Goal: Information Seeking & Learning: Learn about a topic

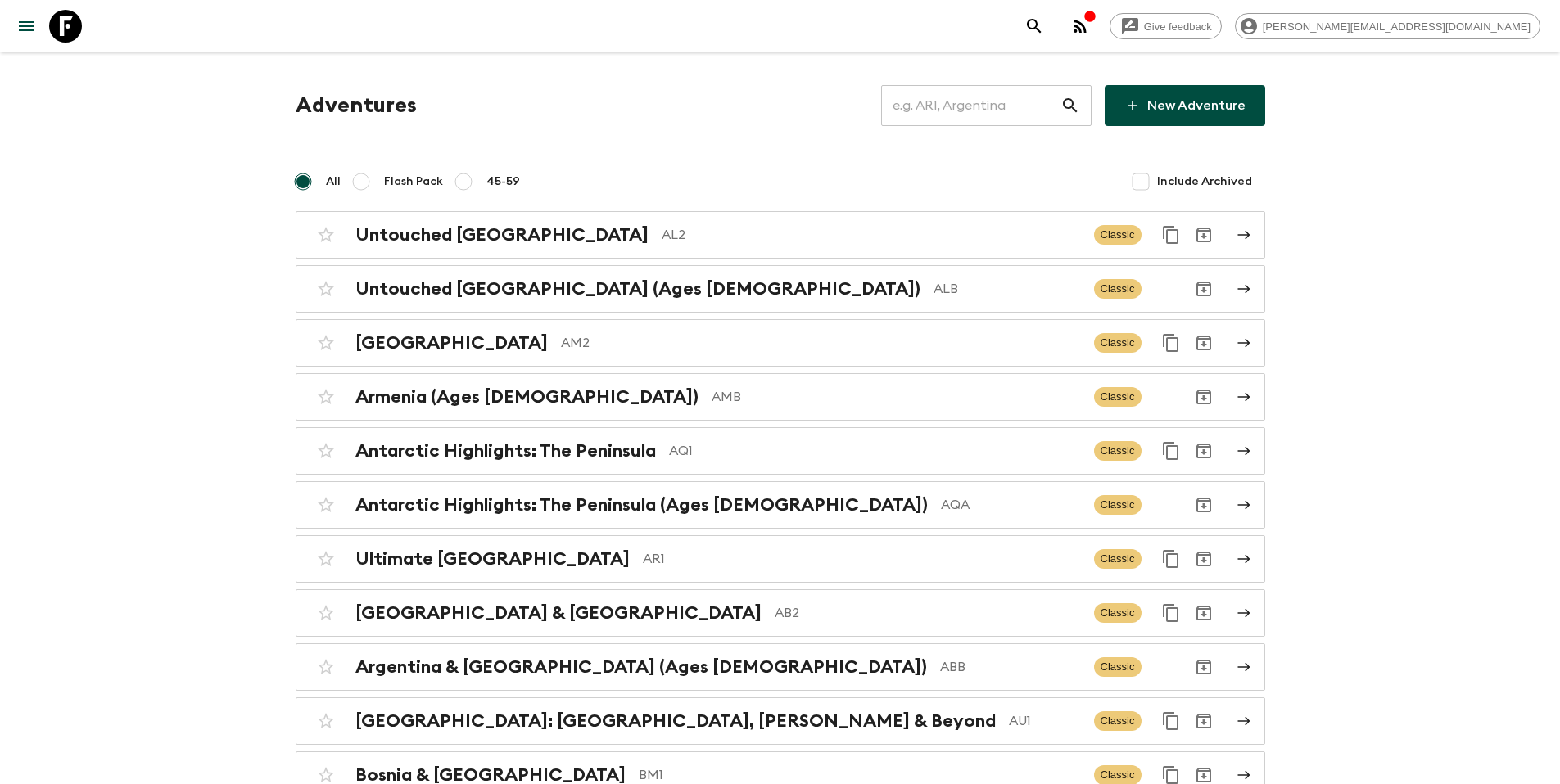
click at [970, 120] on input "text" at bounding box center [970, 105] width 179 height 46
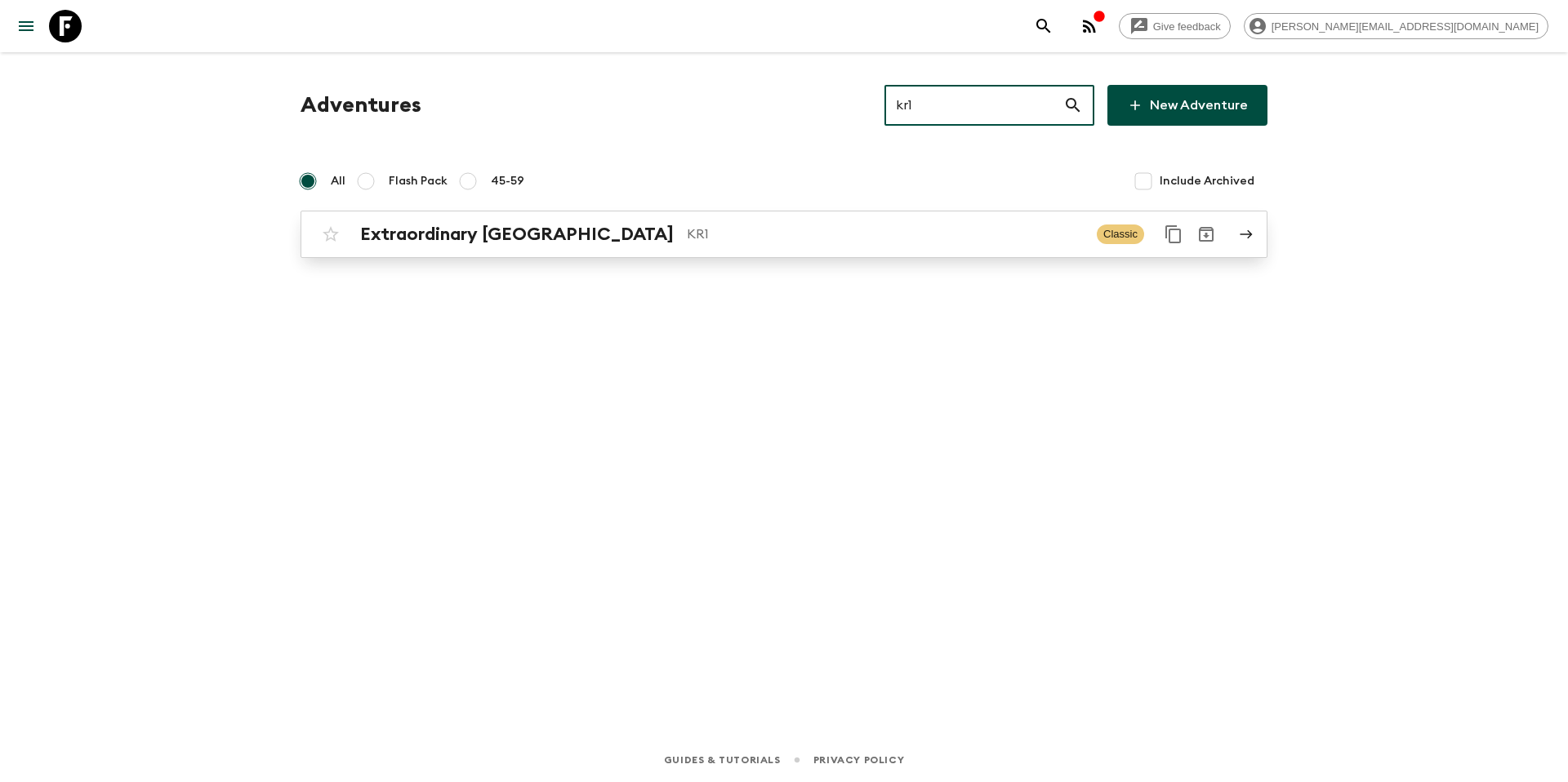
type input "kr1"
click at [777, 228] on p "KR1" at bounding box center [885, 234] width 397 height 20
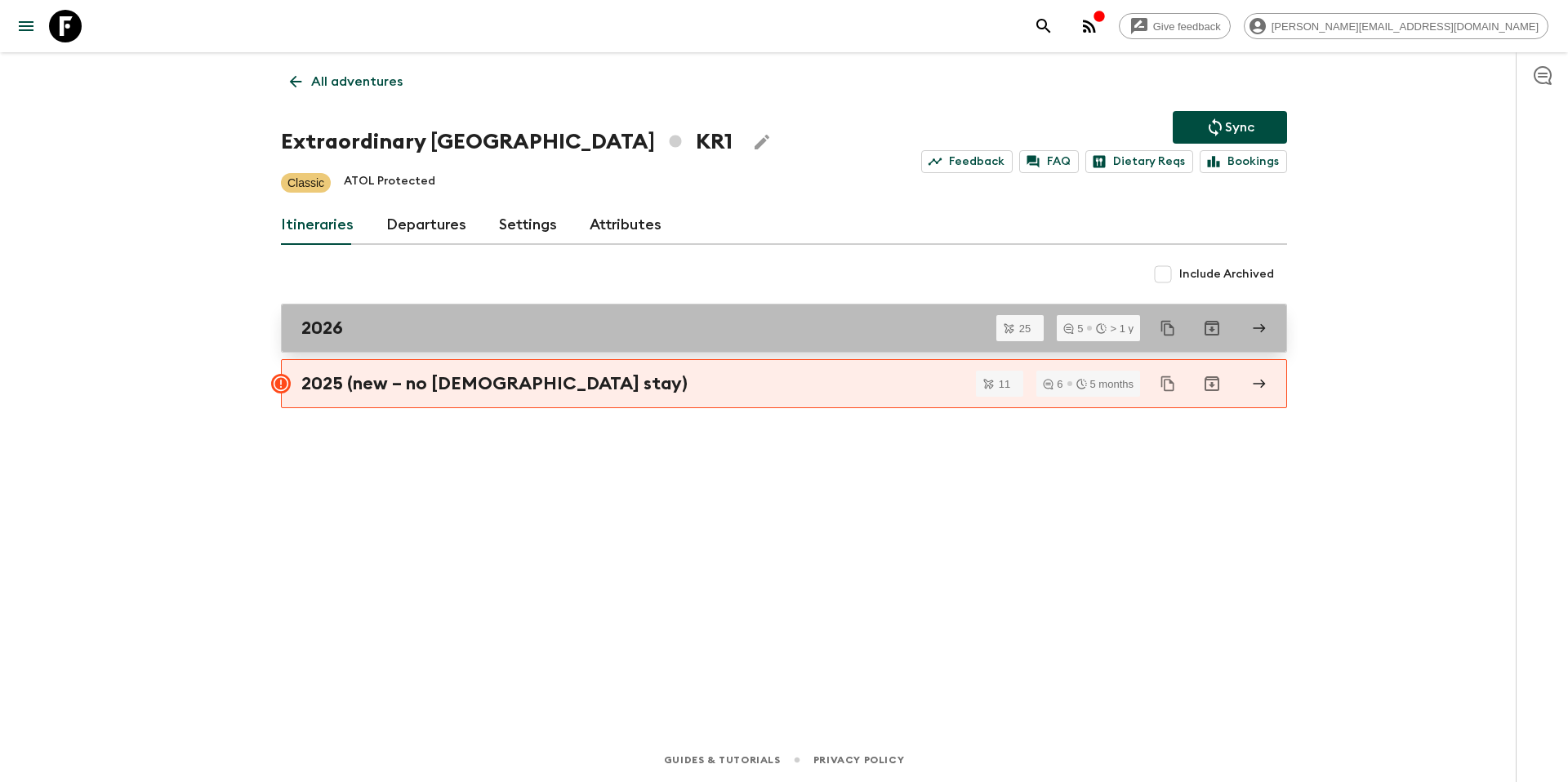
click at [501, 317] on div "2026" at bounding box center [769, 328] width 935 height 22
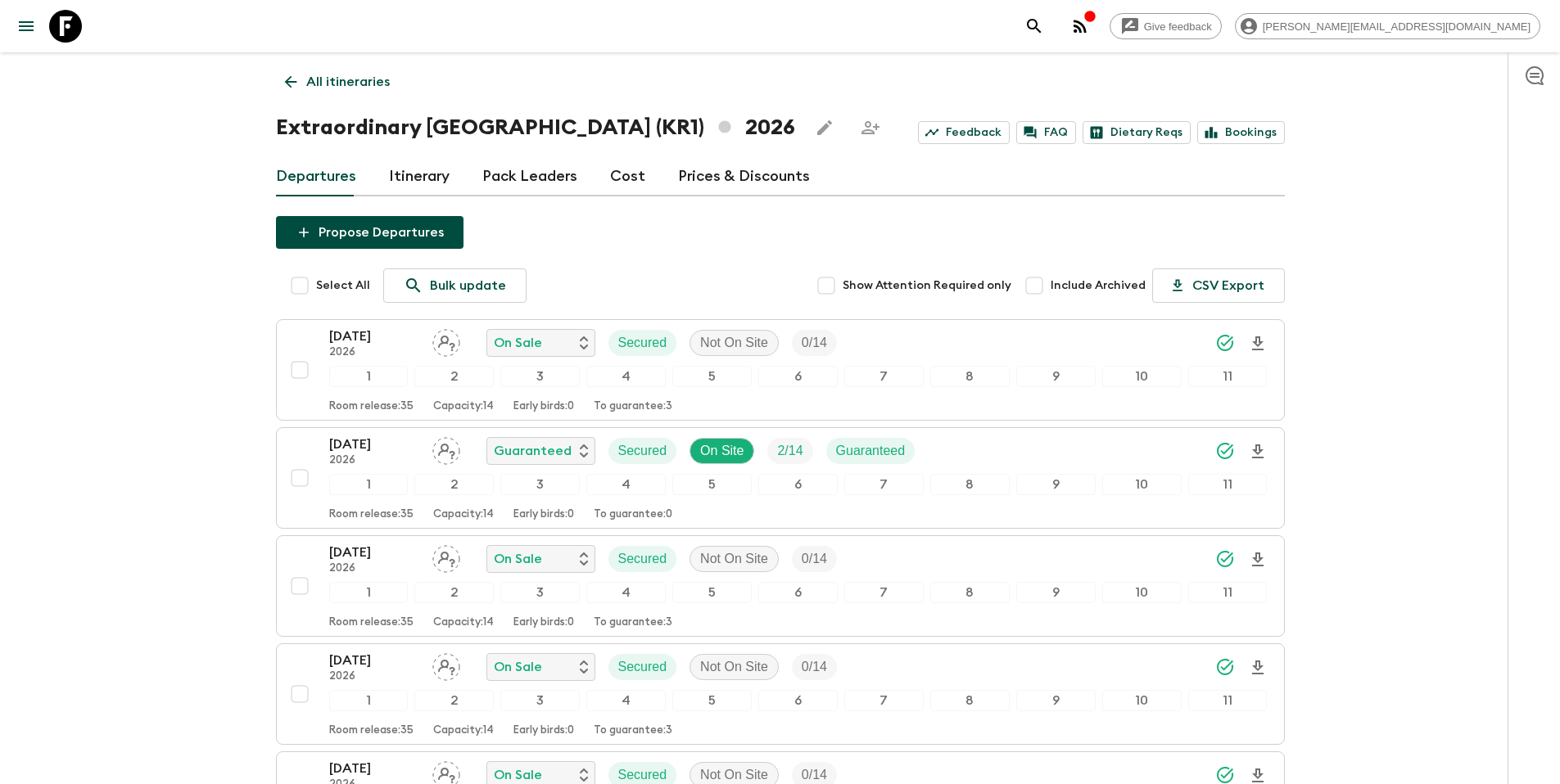
click at [357, 81] on p "All itineraries" at bounding box center [348, 82] width 84 height 20
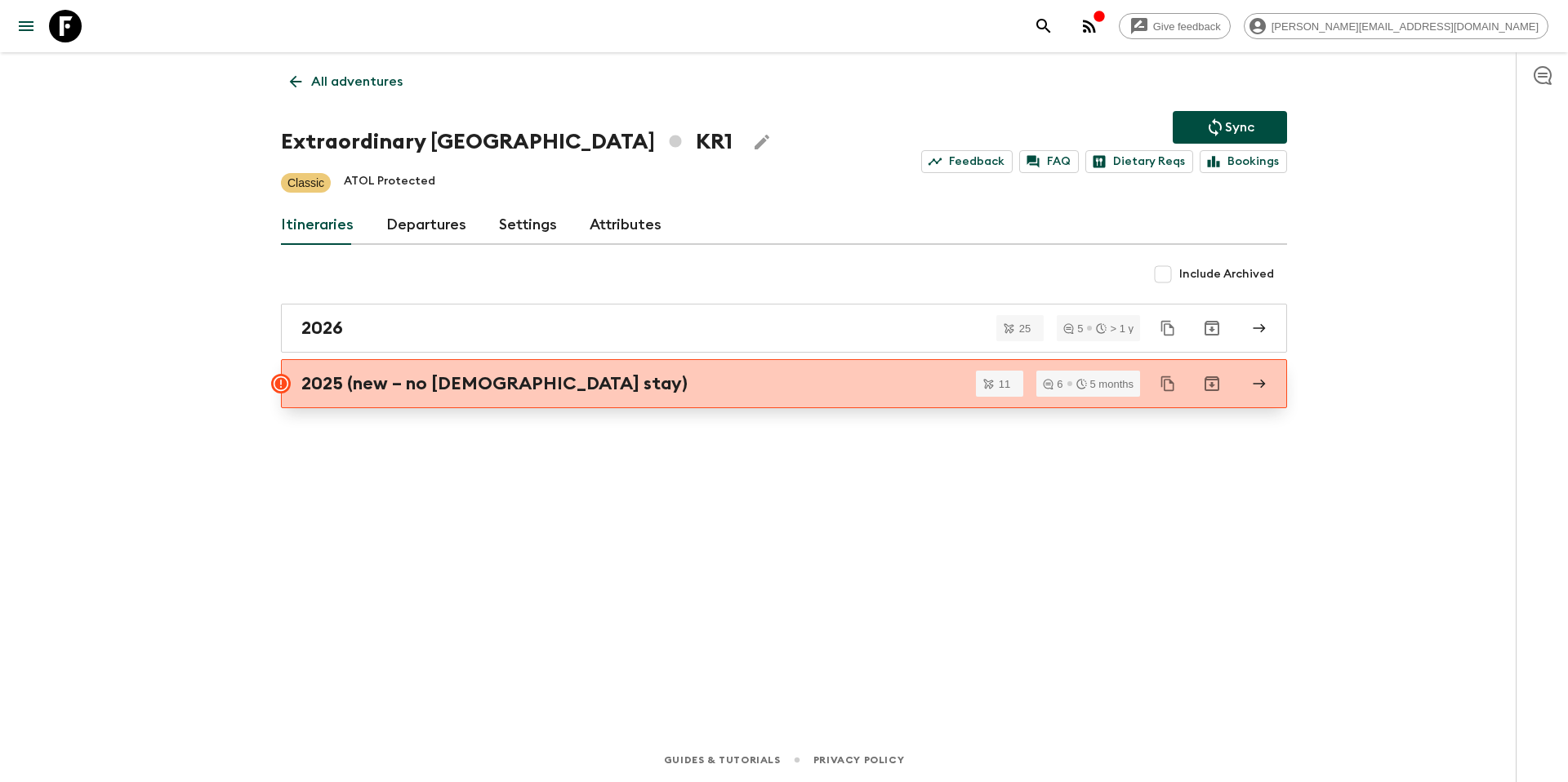
click at [432, 377] on h2 "2025 (new – no [DEMOGRAPHIC_DATA] stay)" at bounding box center [495, 384] width 386 height 22
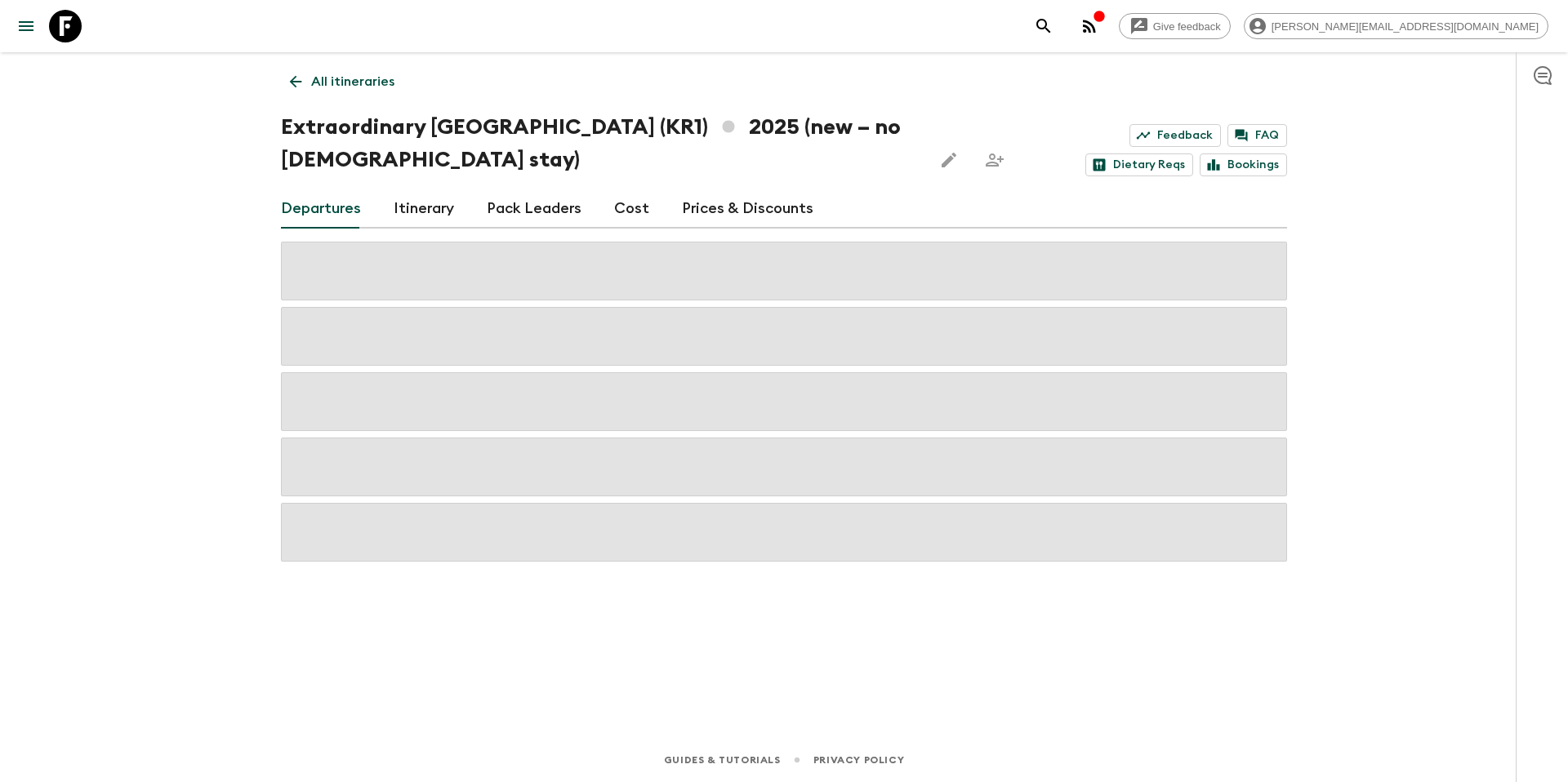
click at [736, 209] on link "Prices & Discounts" at bounding box center [748, 209] width 132 height 39
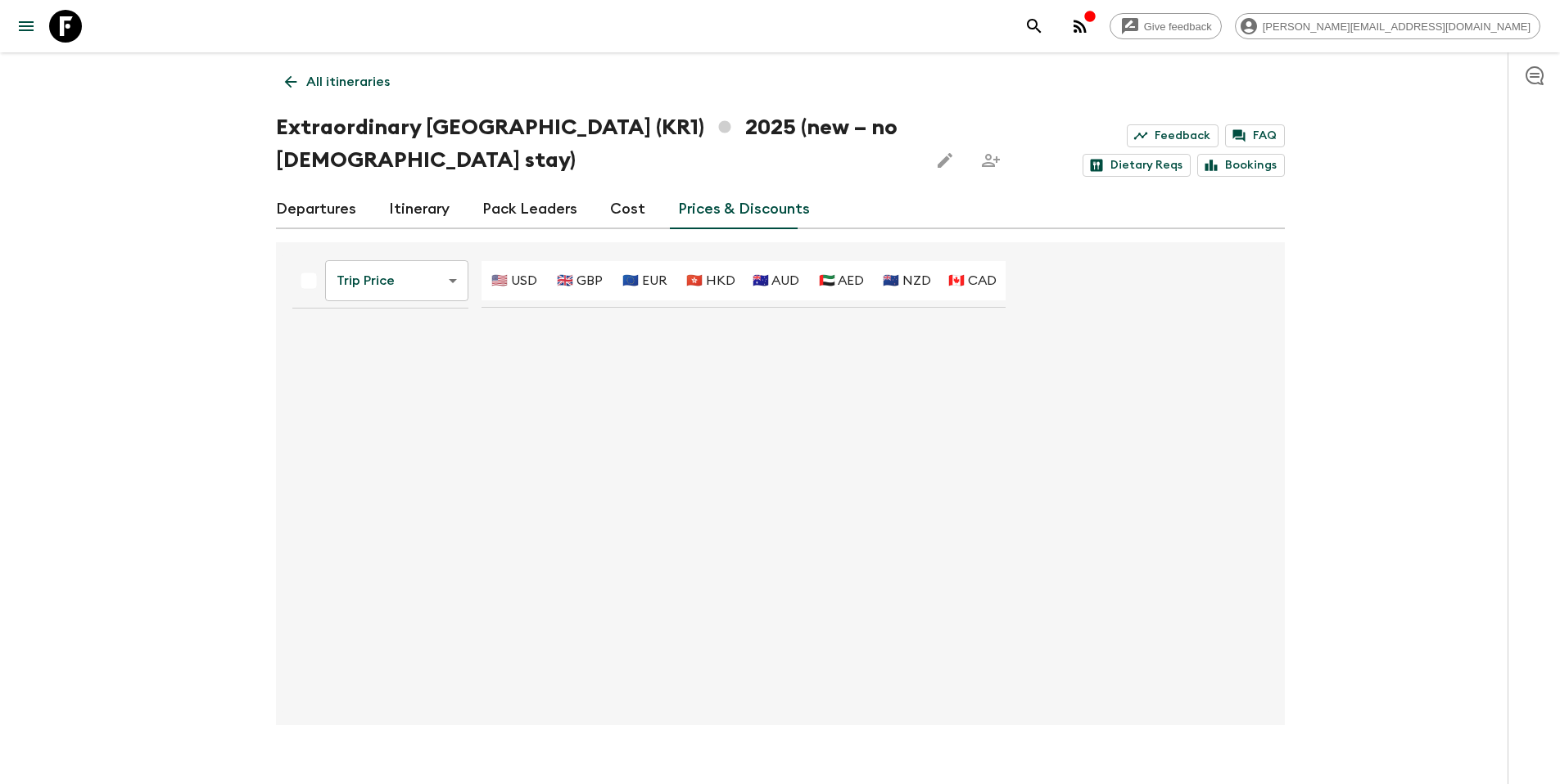
click at [435, 279] on body "Give feedback [PERSON_NAME][EMAIL_ADDRESS][DOMAIN_NAME] All itineraries Extraor…" at bounding box center [780, 408] width 1560 height 816
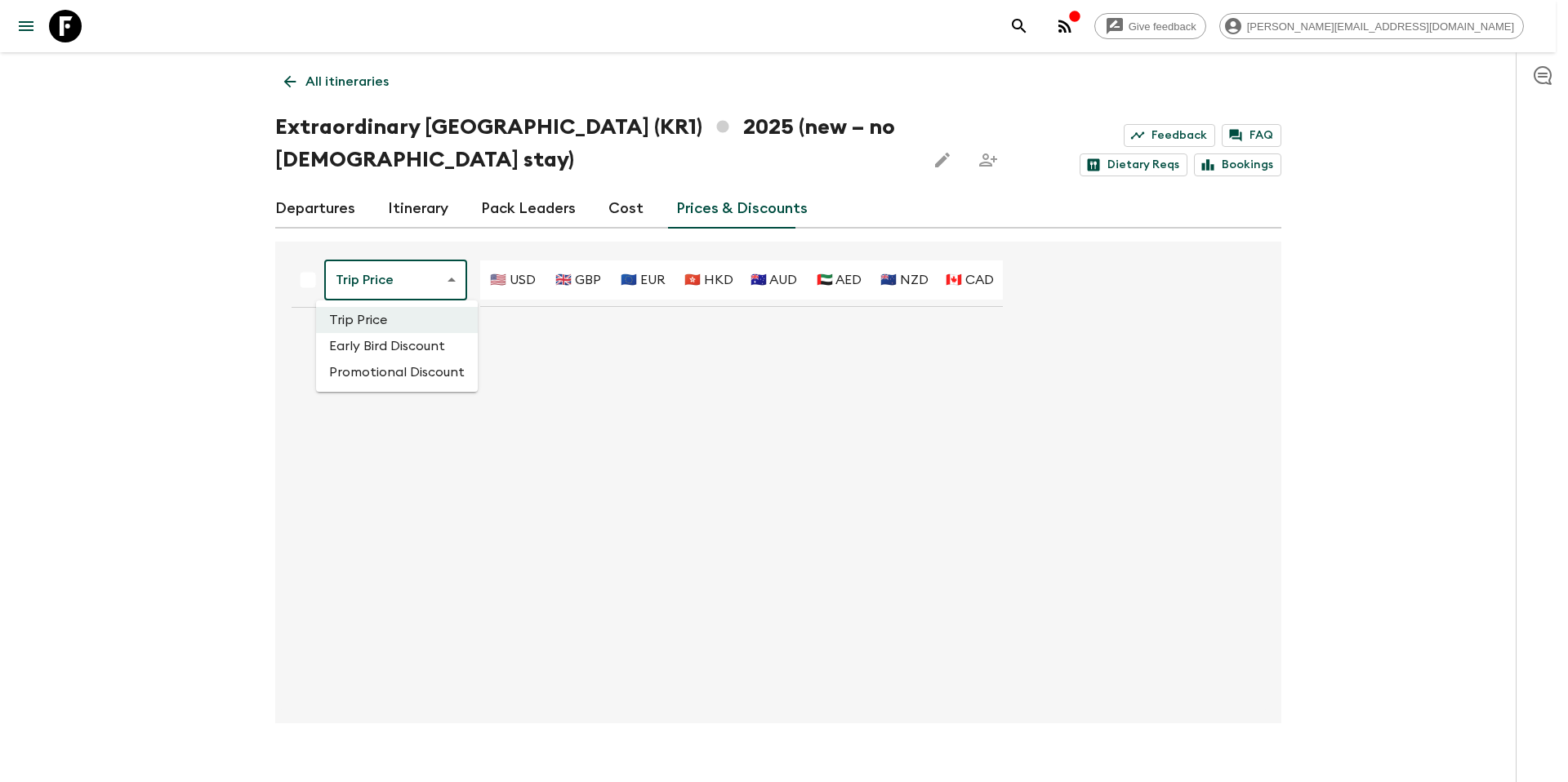
drag, startPoint x: 435, startPoint y: 278, endPoint x: 455, endPoint y: 276, distance: 20.1
click at [435, 279] on div at bounding box center [784, 391] width 1568 height 782
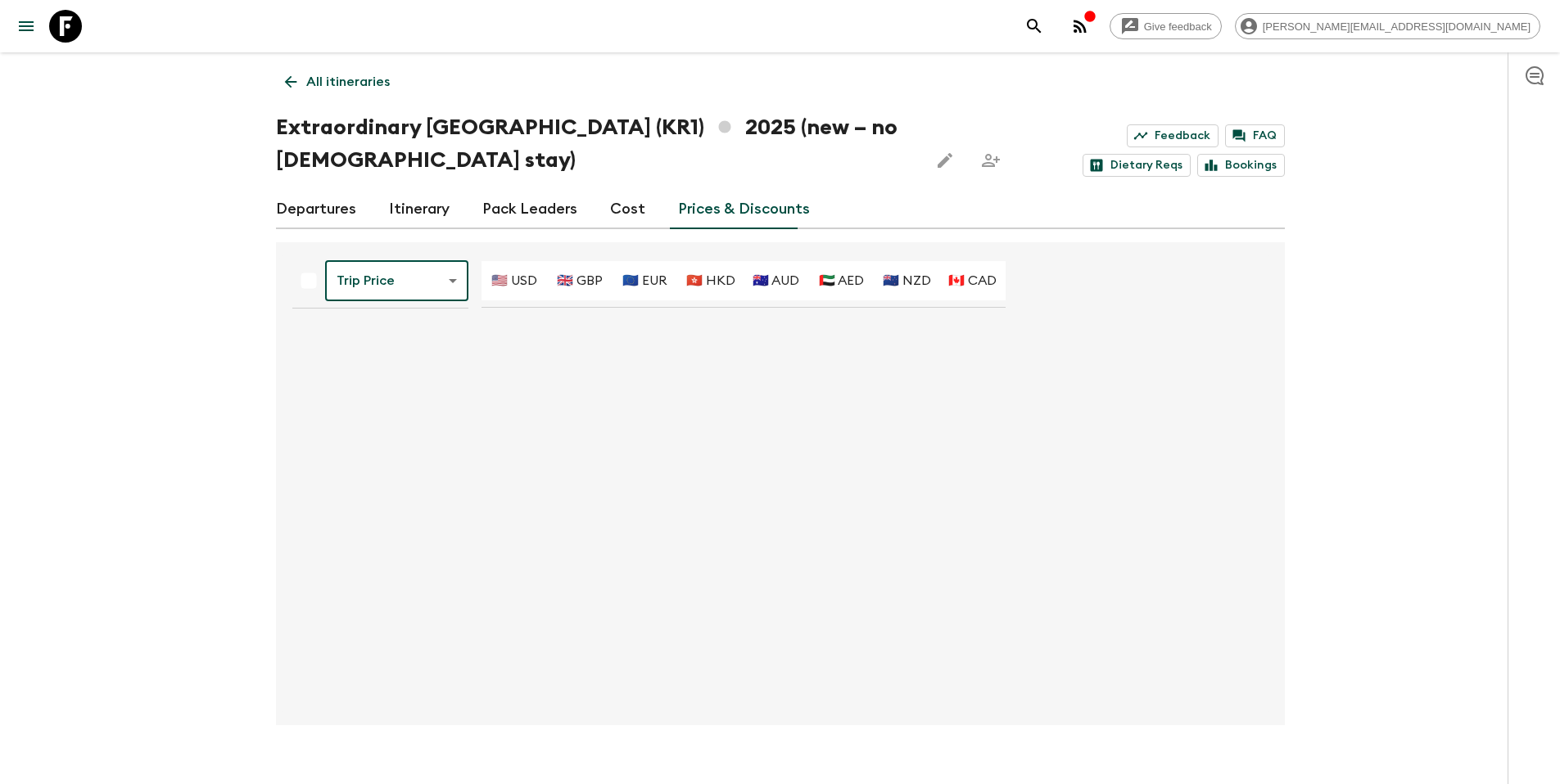
click at [618, 213] on link "Cost" at bounding box center [627, 209] width 35 height 39
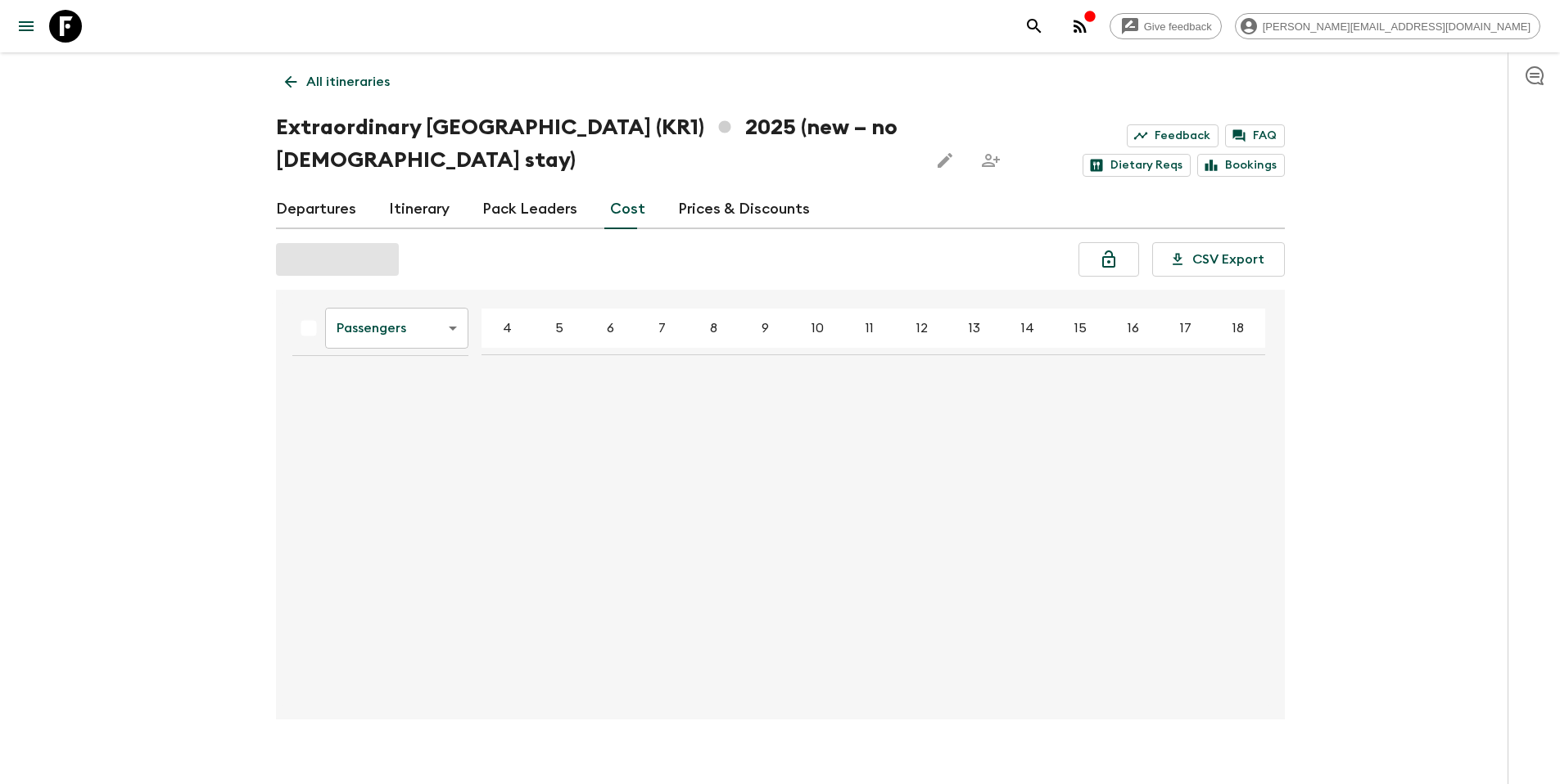
click at [390, 332] on body "Give feedback [PERSON_NAME][EMAIL_ADDRESS][DOMAIN_NAME] All itineraries Extraor…" at bounding box center [780, 404] width 1560 height 810
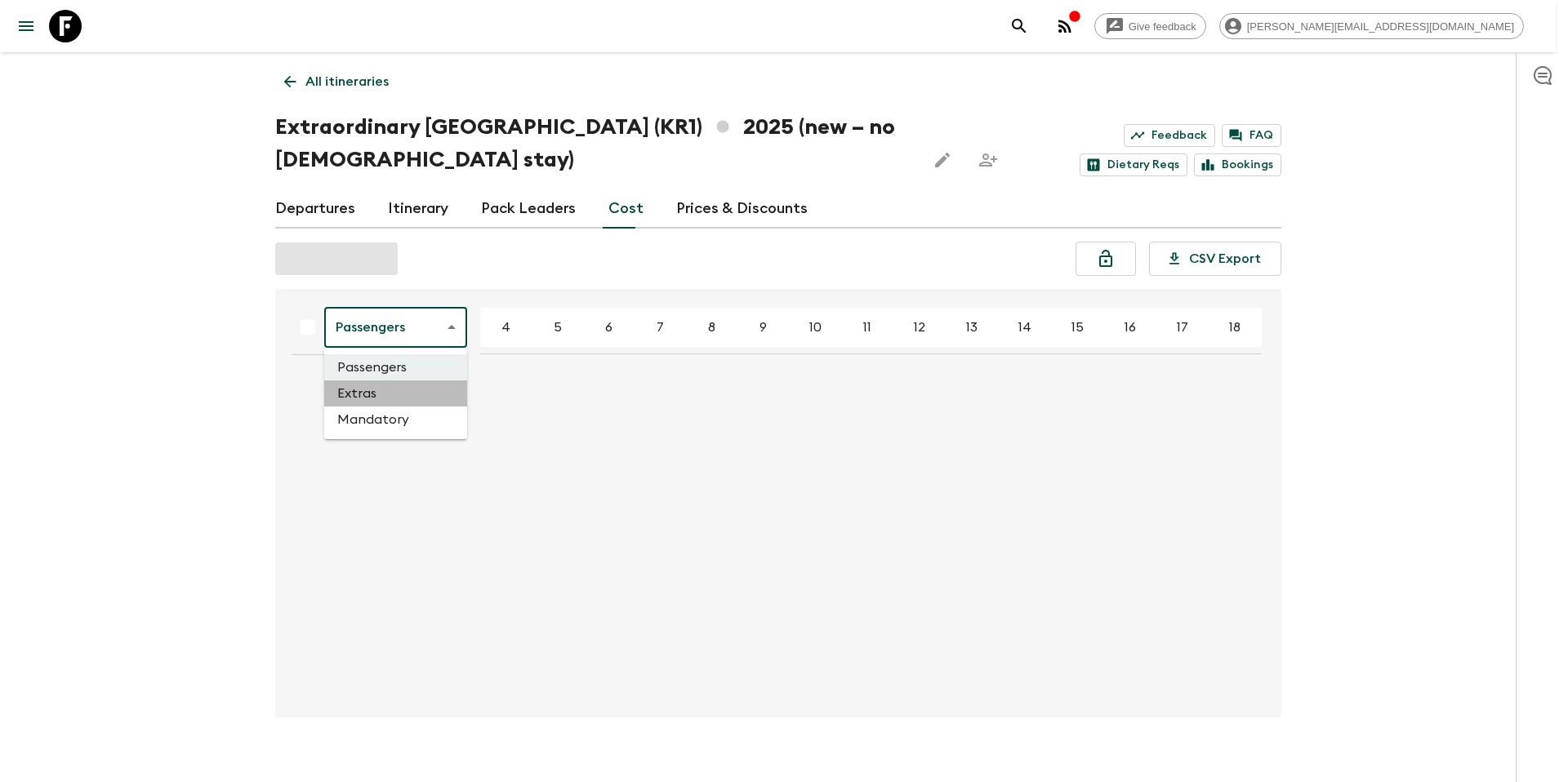
click at [416, 397] on li "Extras" at bounding box center [395, 393] width 143 height 27
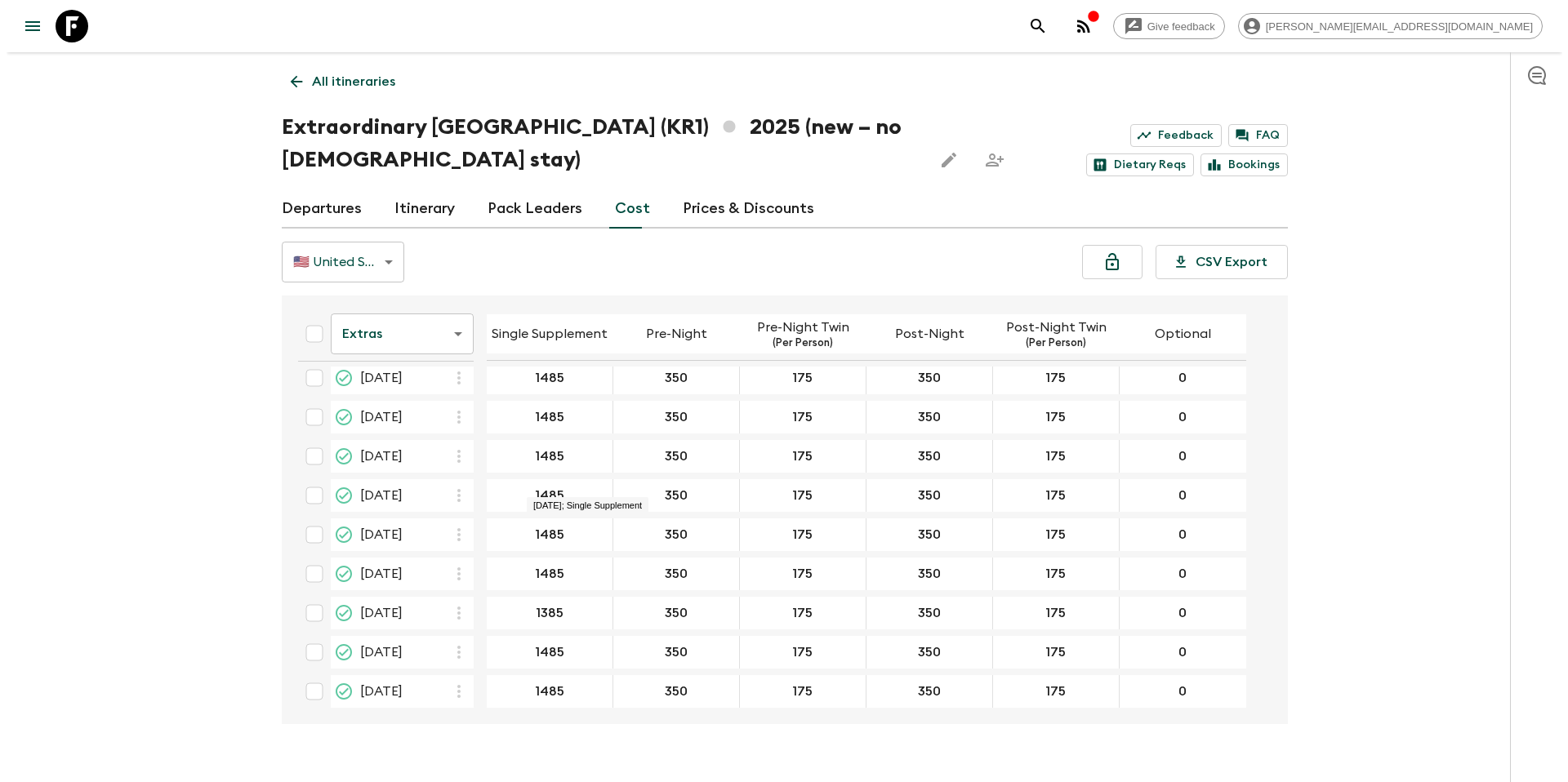
scroll to position [720, 0]
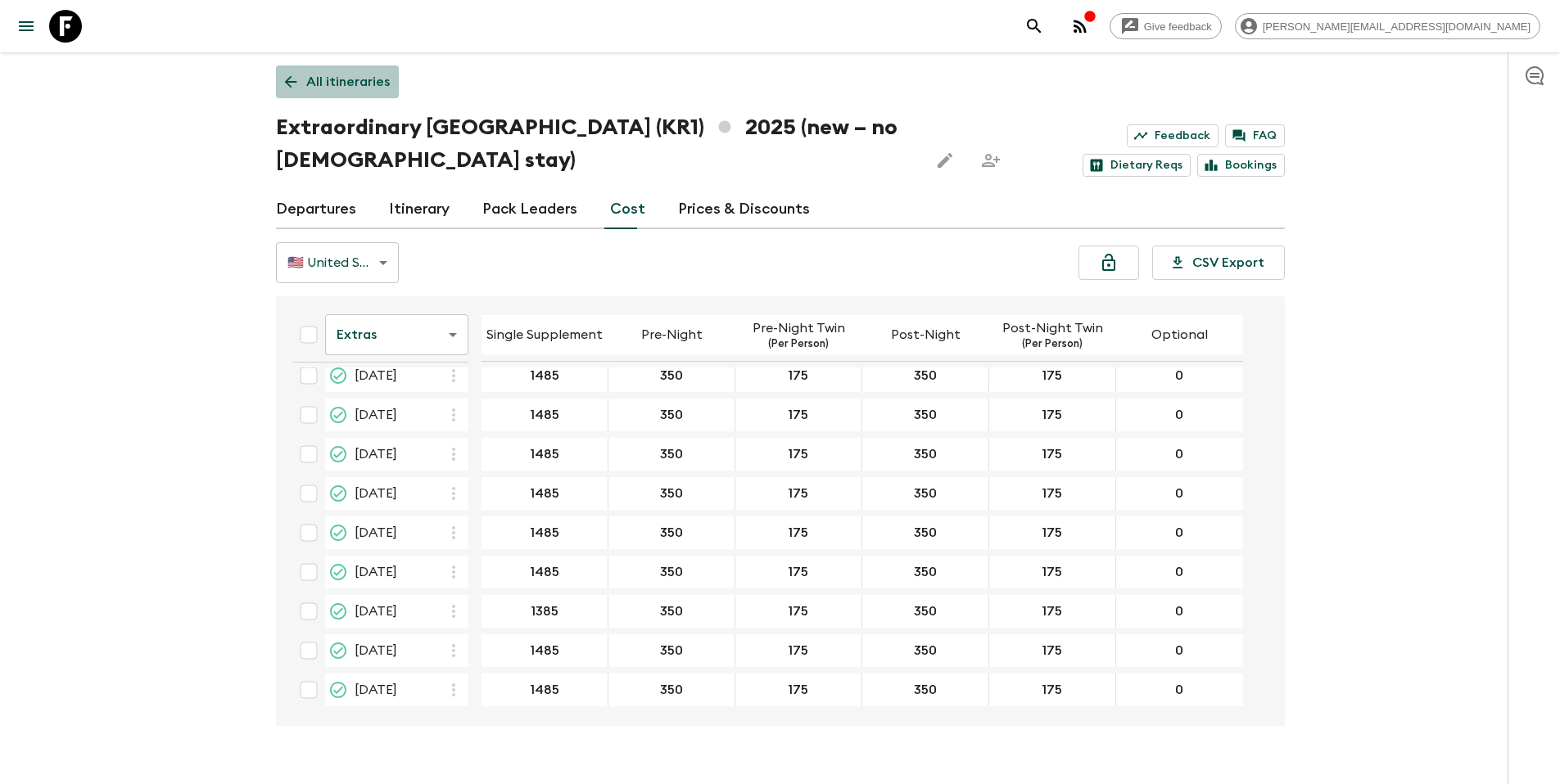
click at [359, 72] on p "All itineraries" at bounding box center [348, 82] width 84 height 20
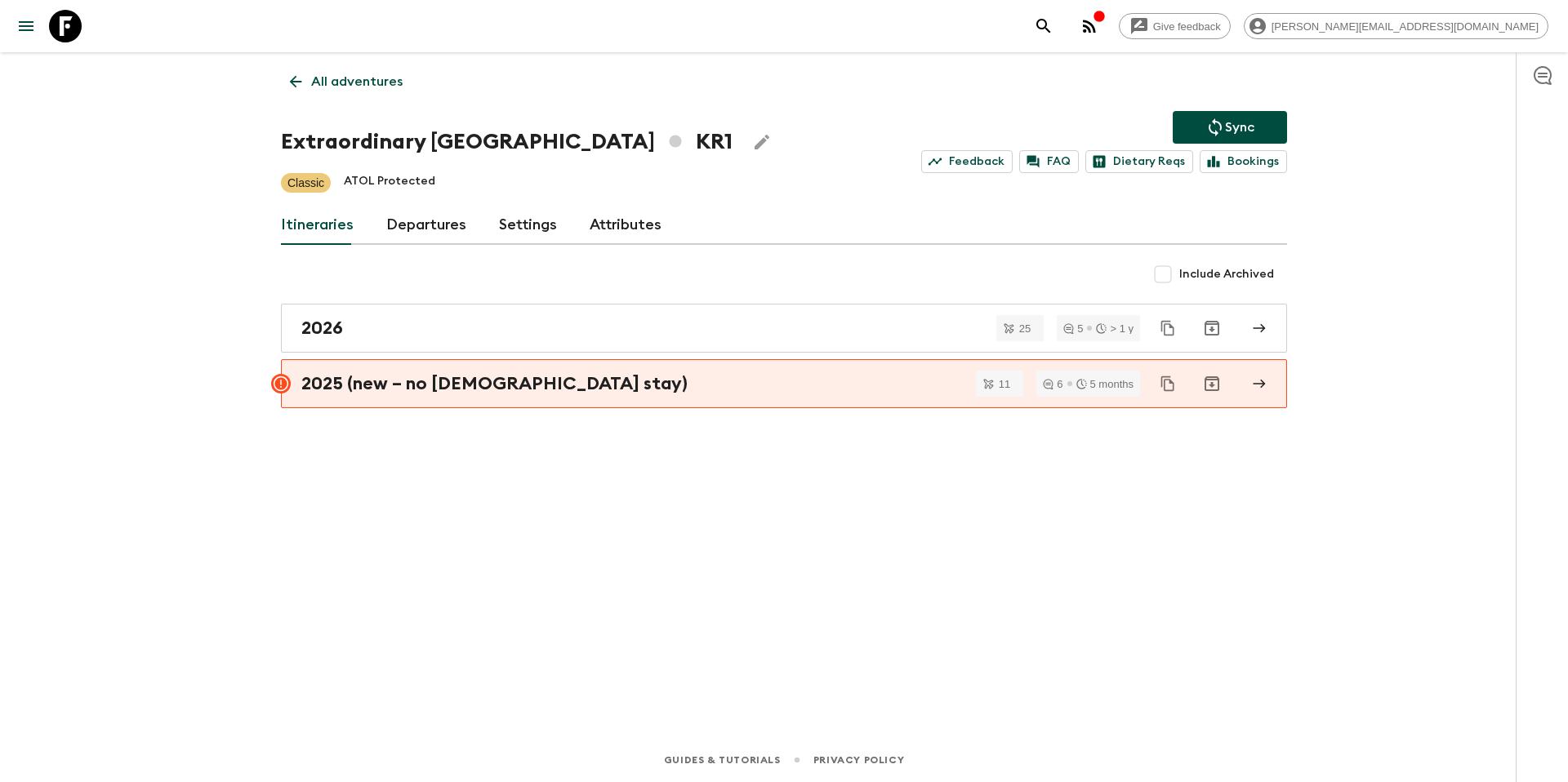
click at [332, 74] on p "All adventures" at bounding box center [357, 82] width 91 height 20
